Goal: Complete application form

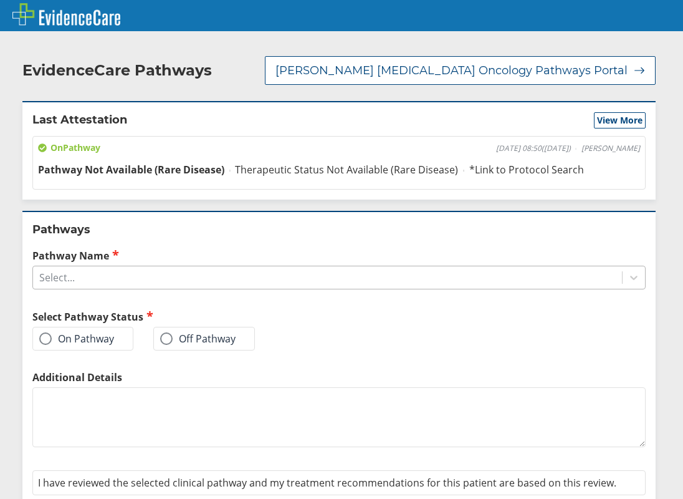
click at [117, 276] on div "Pathways Pathway Name Select... Select Pathway Status On Pathway Off Pathway Ad…" at bounding box center [339, 374] width 634 height 327
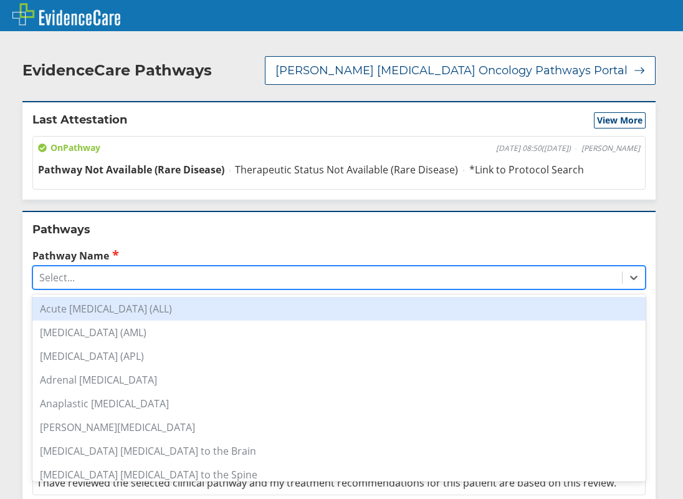
click at [123, 267] on div "Select..." at bounding box center [327, 277] width 589 height 21
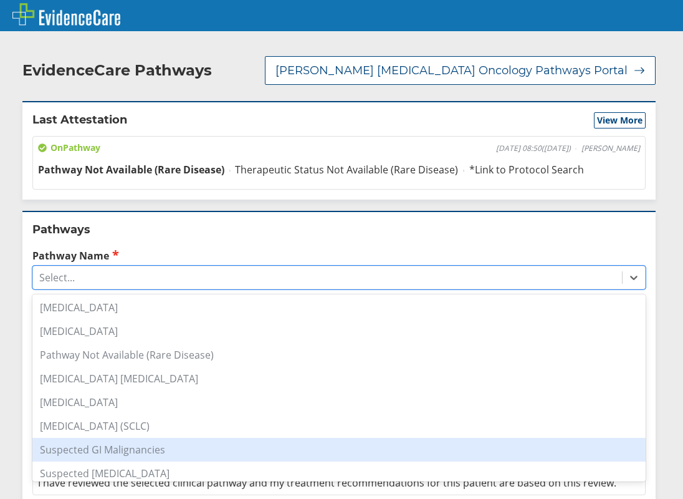
scroll to position [863, 0]
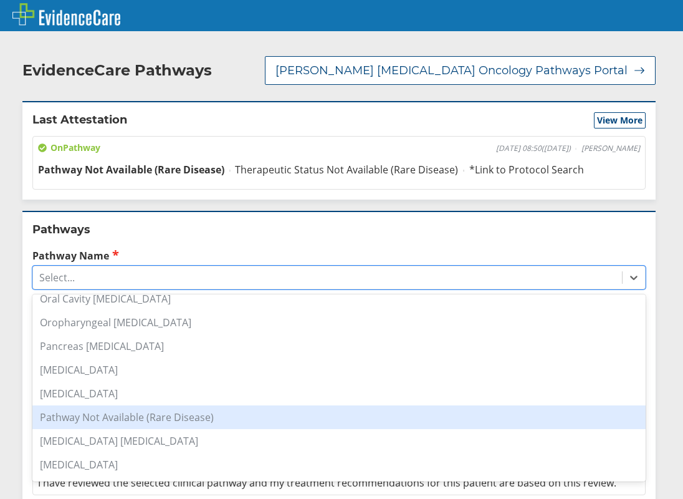
click at [122, 405] on div "Pathway Not Available (Rare Disease)" at bounding box center [339, 417] width 614 height 24
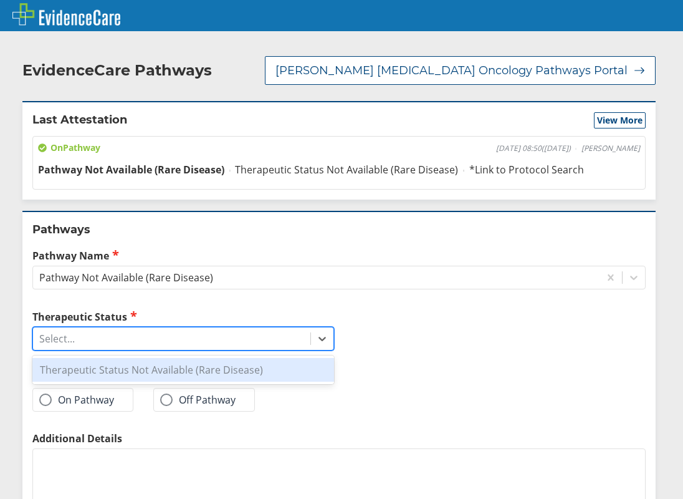
click at [134, 330] on div "Select..." at bounding box center [171, 338] width 277 height 21
click at [127, 358] on div "Therapeutic Status Not Available (Rare Disease)" at bounding box center [183, 370] width 302 height 24
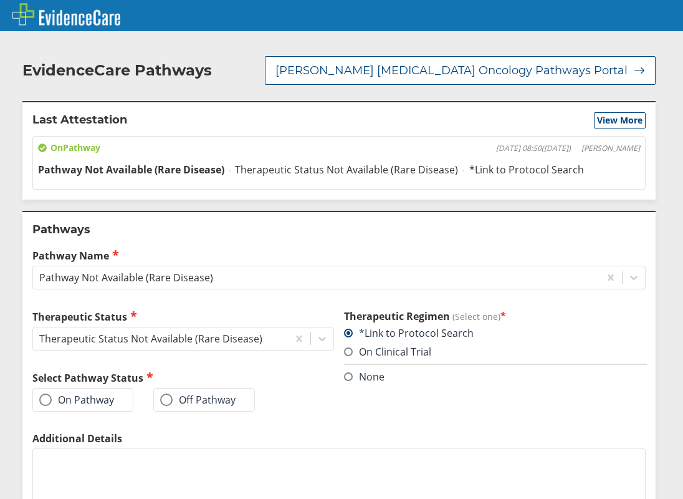
click at [93, 393] on label "On Pathway" at bounding box center [76, 399] width 75 height 12
click at [0, 0] on input "On Pathway" at bounding box center [0, 0] width 0 height 0
click at [108, 458] on textarea "Additional Details" at bounding box center [339, 478] width 614 height 60
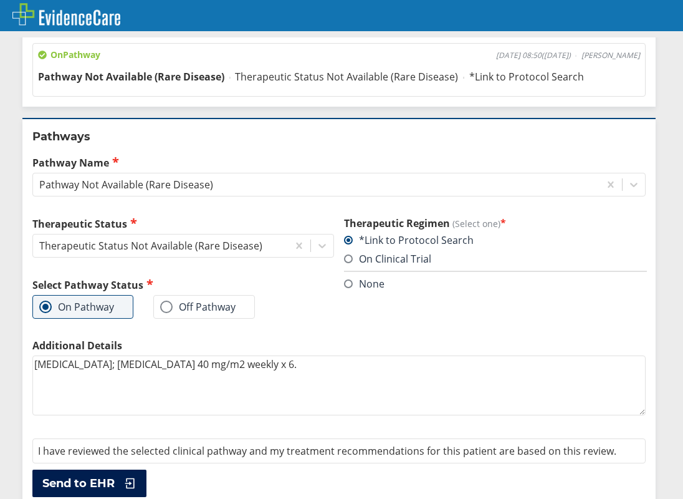
type textarea "[MEDICAL_DATA]; [MEDICAL_DATA] 40 mg/m2 weekly x 6."
click at [128, 477] on icon at bounding box center [127, 483] width 19 height 12
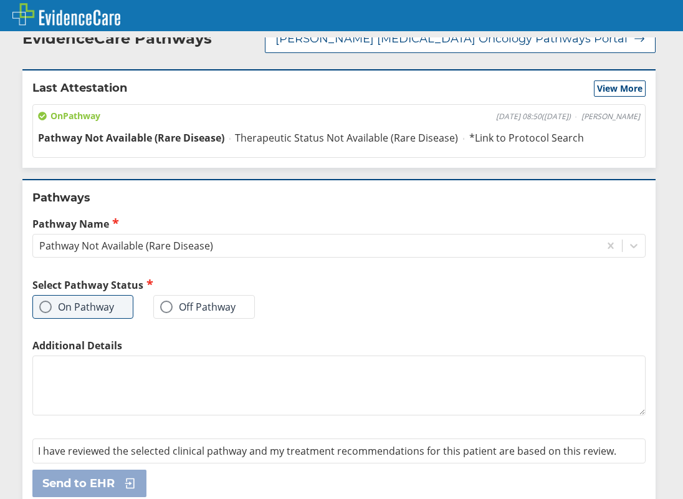
scroll to position [0, 0]
